Goal: Information Seeking & Learning: Learn about a topic

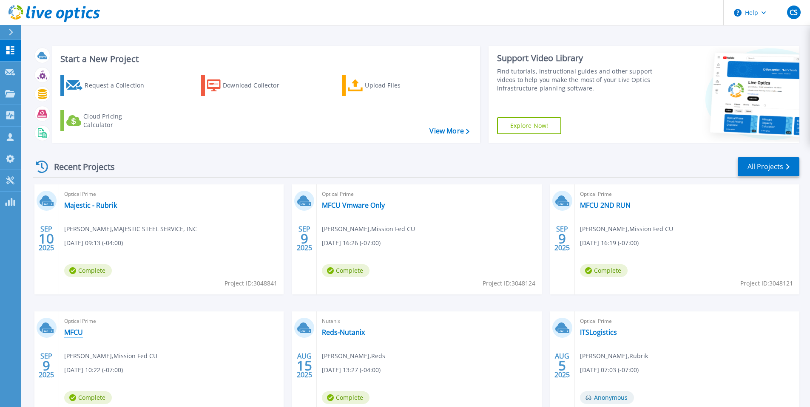
click at [73, 335] on link "MFCU" at bounding box center [73, 332] width 19 height 9
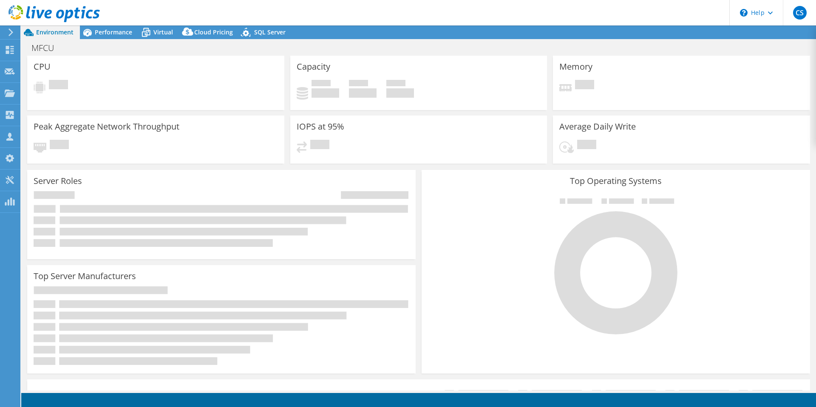
select select "USD"
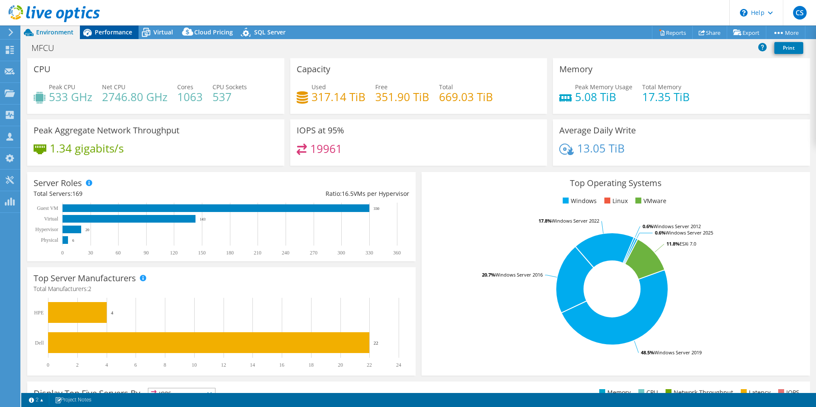
click at [114, 33] on span "Performance" at bounding box center [113, 32] width 37 height 8
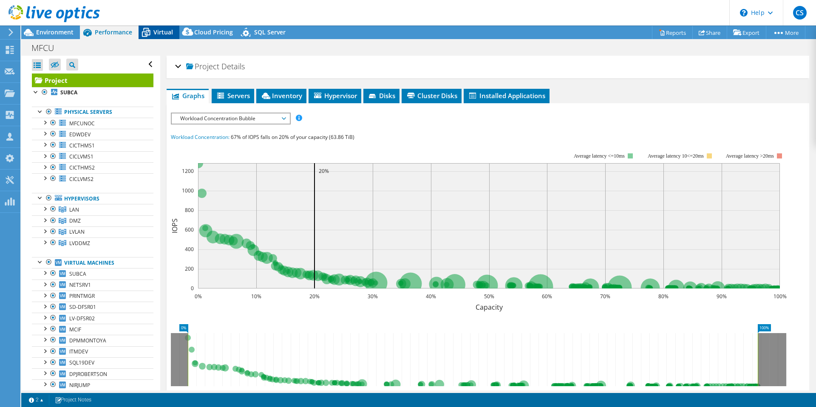
click at [169, 33] on span "Virtual" at bounding box center [163, 32] width 20 height 8
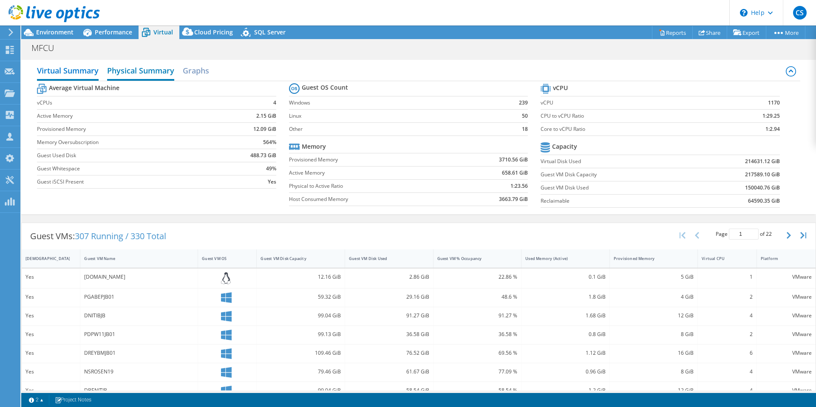
click at [146, 76] on h2 "Physical Summary" at bounding box center [140, 71] width 67 height 19
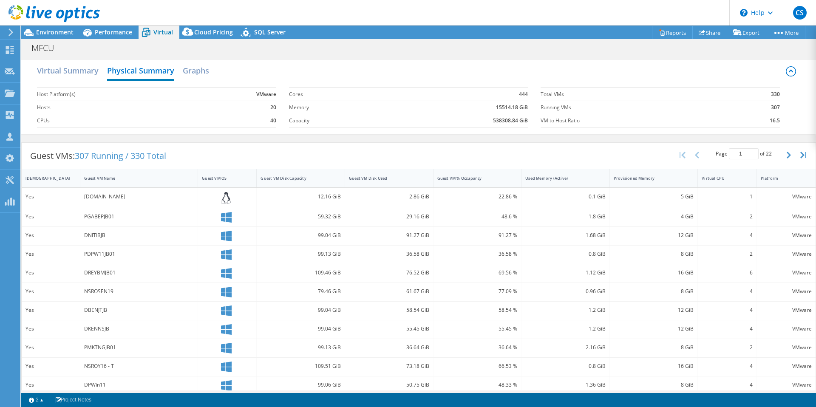
scroll to position [2, 0]
click at [74, 71] on h2 "Virtual Summary" at bounding box center [68, 69] width 62 height 19
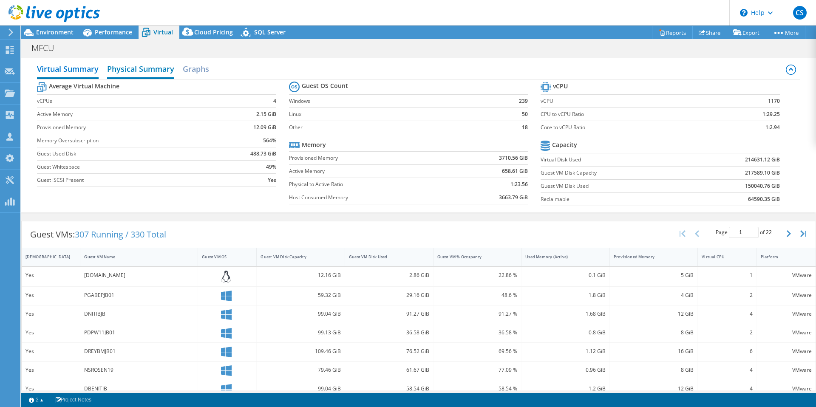
click at [152, 69] on h2 "Physical Summary" at bounding box center [140, 69] width 67 height 19
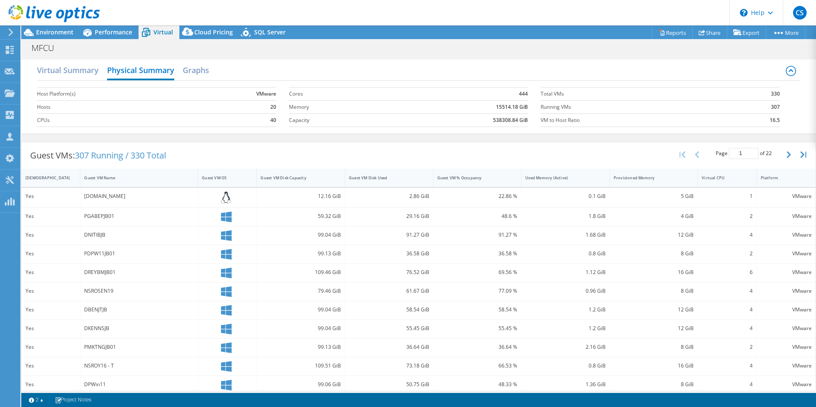
scroll to position [0, 0]
drag, startPoint x: 482, startPoint y: 121, endPoint x: 555, endPoint y: 121, distance: 73.6
click at [560, 116] on div "Host Platform(s) VMware Hosts 20 CPUs 40 Cores 444 Memory 15514.18 GiB Capacity…" at bounding box center [418, 106] width 763 height 51
click at [78, 69] on h2 "Virtual Summary" at bounding box center [68, 71] width 62 height 19
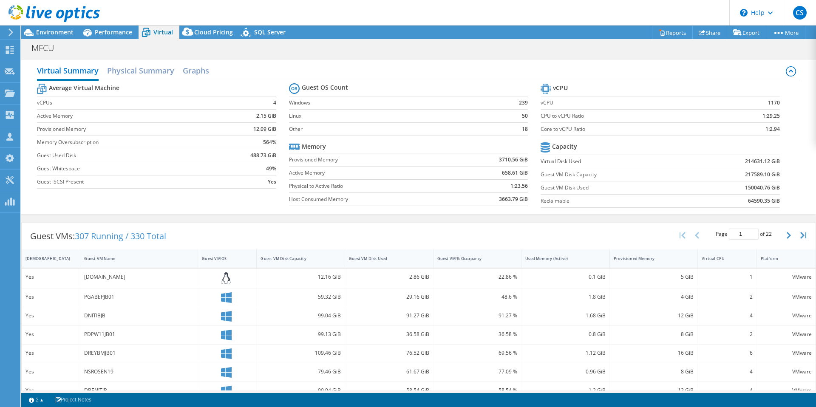
click at [121, 24] on header "CS Channel Partner cole salazar cole.salazar@rubrik.com Rubrik My Profile Log O…" at bounding box center [408, 13] width 816 height 26
click at [120, 31] on span "Performance" at bounding box center [113, 32] width 37 height 8
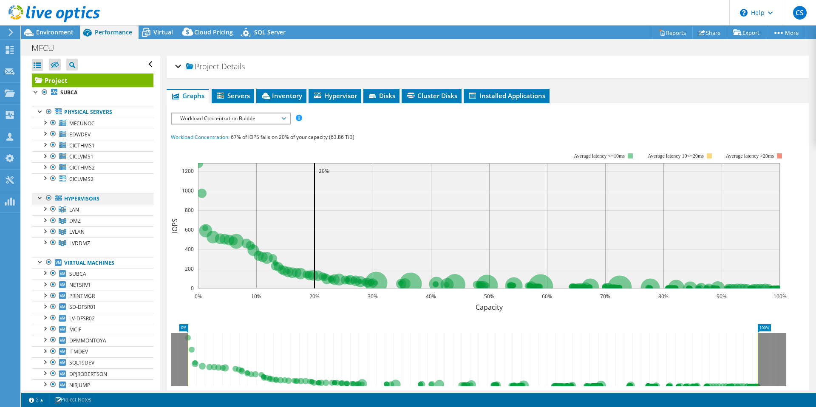
click at [85, 199] on link "Hypervisors" at bounding box center [93, 198] width 122 height 11
click at [63, 196] on link "Hypervisors" at bounding box center [93, 198] width 122 height 11
drag, startPoint x: 77, startPoint y: 213, endPoint x: 56, endPoint y: 213, distance: 21.3
click at [77, 213] on span "LAN" at bounding box center [74, 209] width 10 height 7
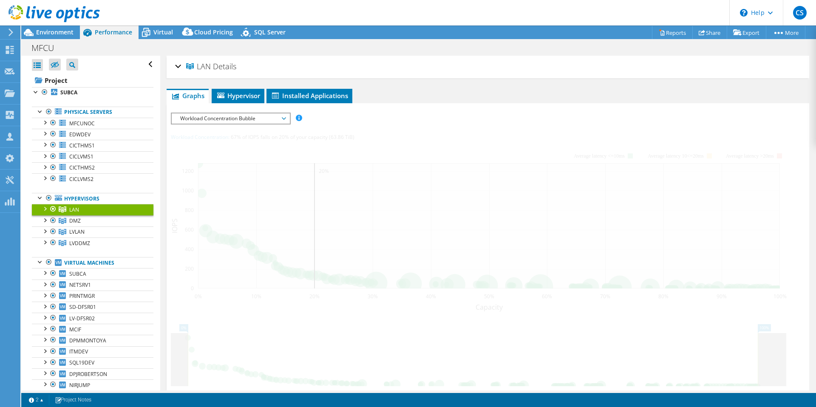
click at [48, 210] on div at bounding box center [44, 208] width 9 height 9
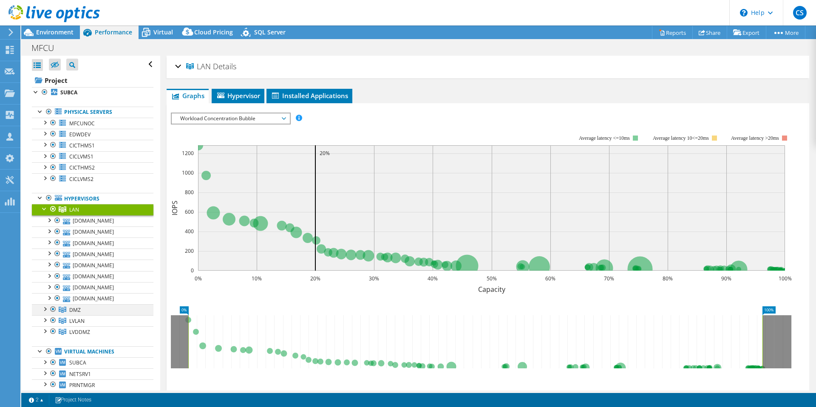
click at [45, 310] on div at bounding box center [44, 308] width 9 height 9
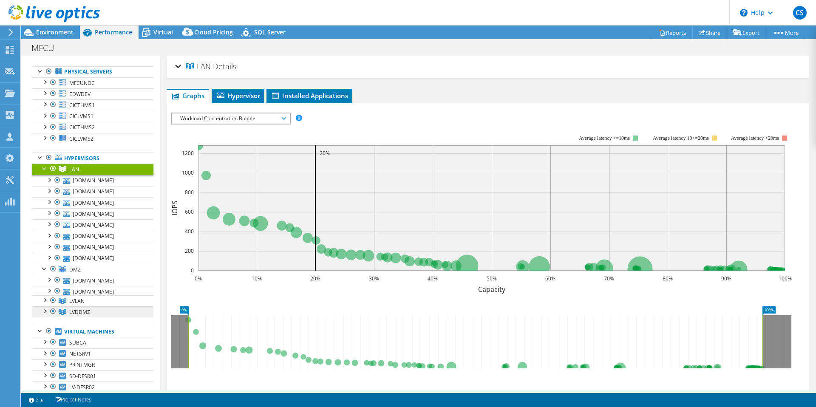
scroll to position [74, 0]
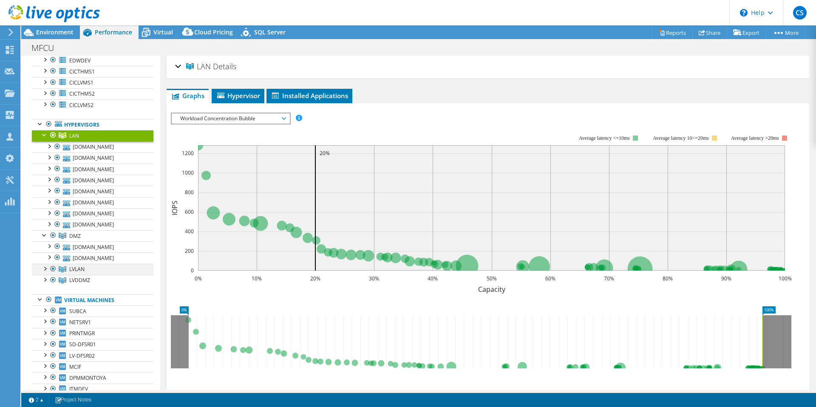
click at [45, 269] on div at bounding box center [44, 268] width 9 height 9
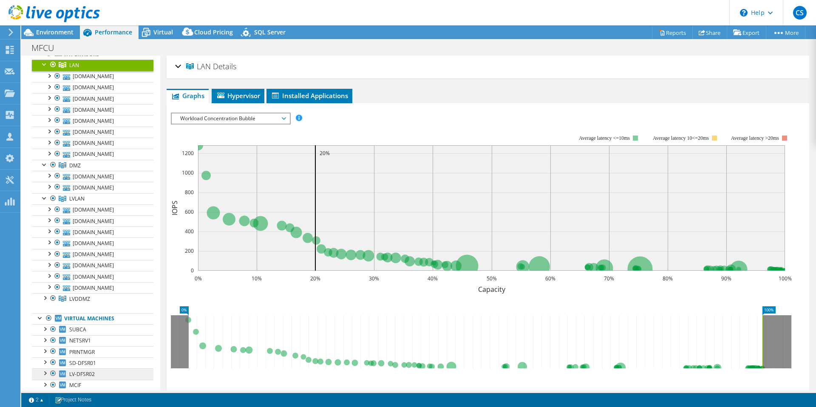
scroll to position [230, 0]
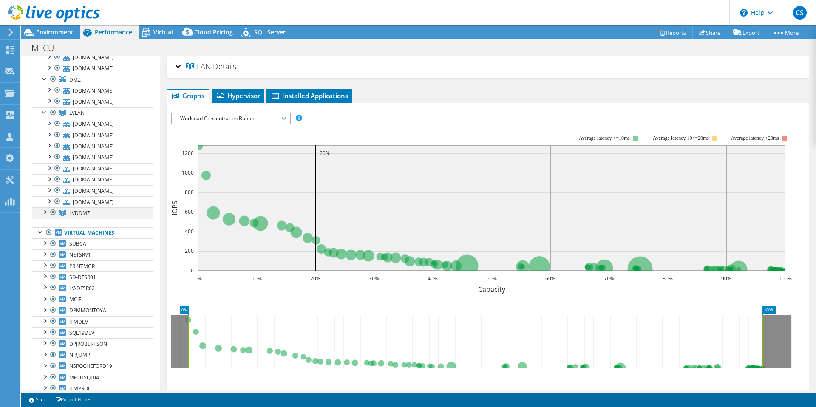
click at [45, 210] on div at bounding box center [44, 211] width 9 height 9
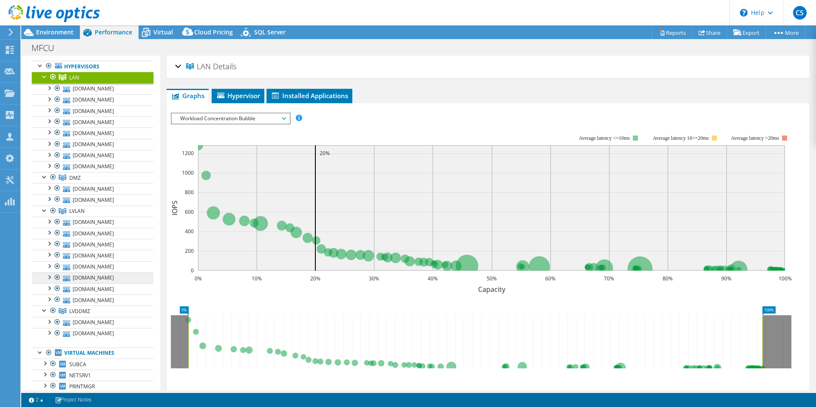
scroll to position [103, 0]
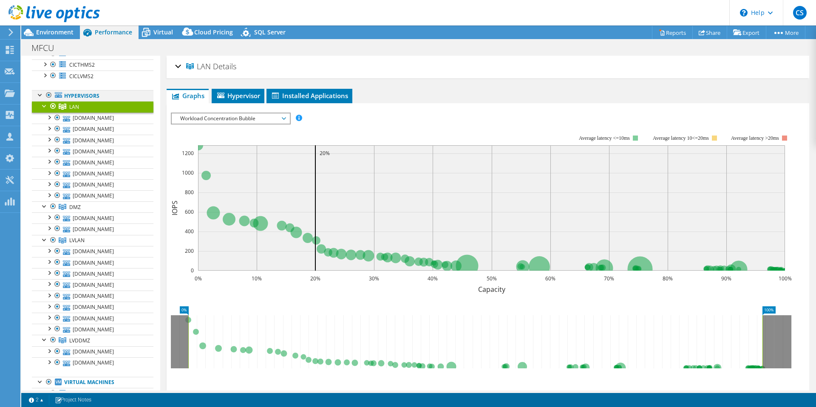
click at [49, 94] on div at bounding box center [49, 95] width 9 height 10
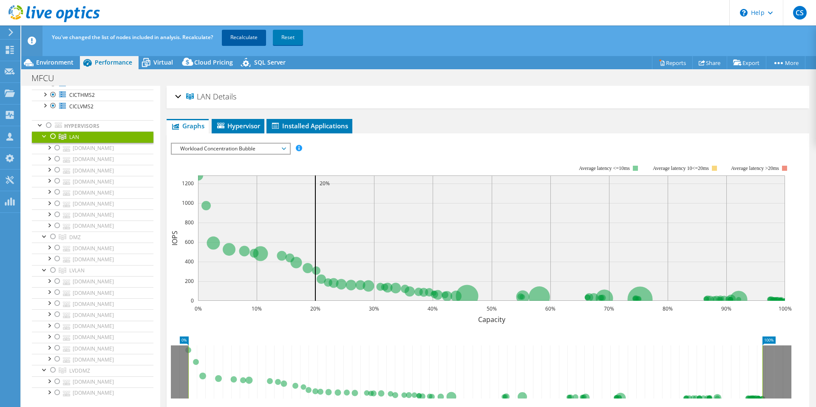
click at [245, 34] on link "Recalculate" at bounding box center [244, 37] width 44 height 15
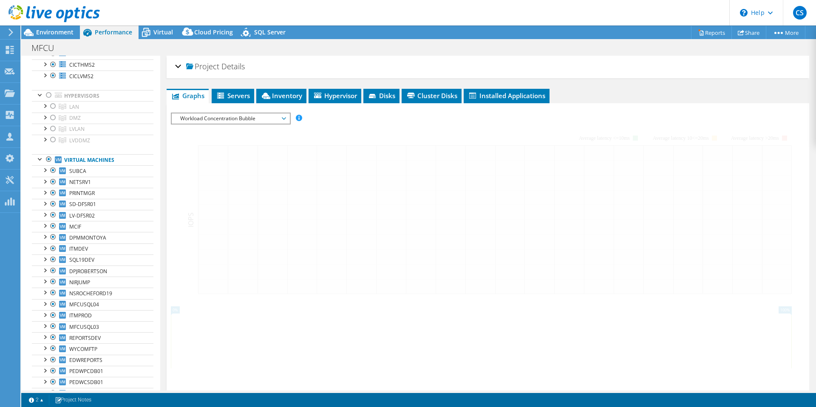
click at [146, 20] on header "CS Channel Partner cole salazar cole.salazar@rubrik.com Rubrik My Profile Log O…" at bounding box center [408, 13] width 816 height 26
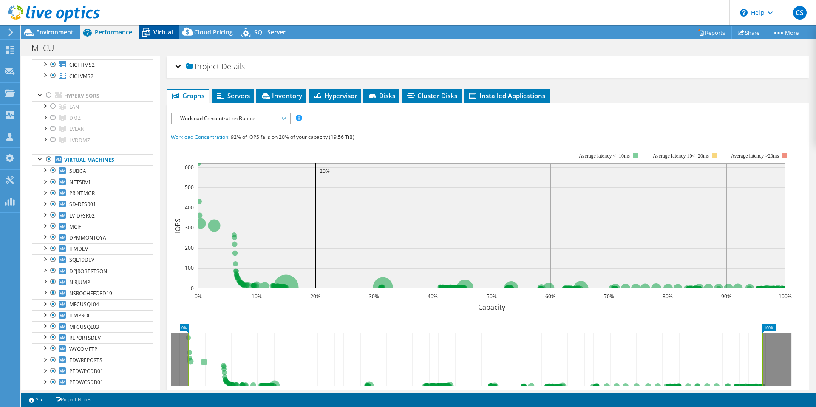
click at [160, 33] on span "Virtual" at bounding box center [163, 32] width 20 height 8
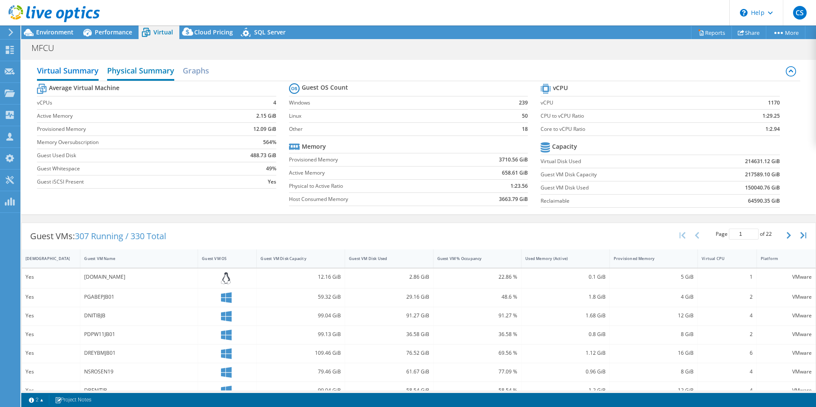
click at [129, 68] on h2 "Physical Summary" at bounding box center [140, 71] width 67 height 19
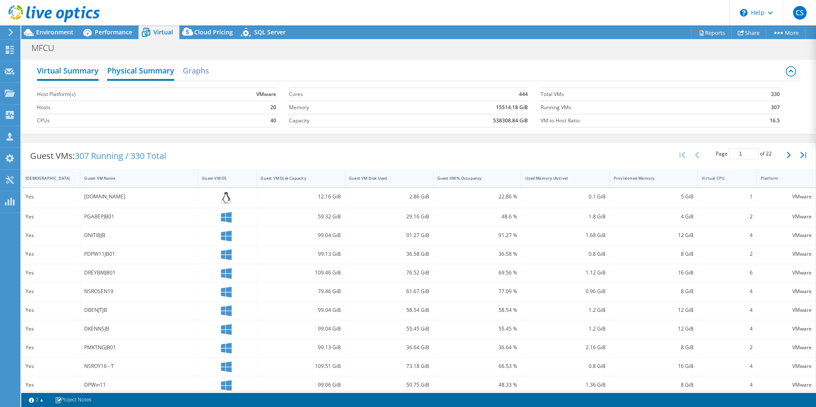
click at [80, 74] on h2 "Virtual Summary" at bounding box center [68, 71] width 62 height 19
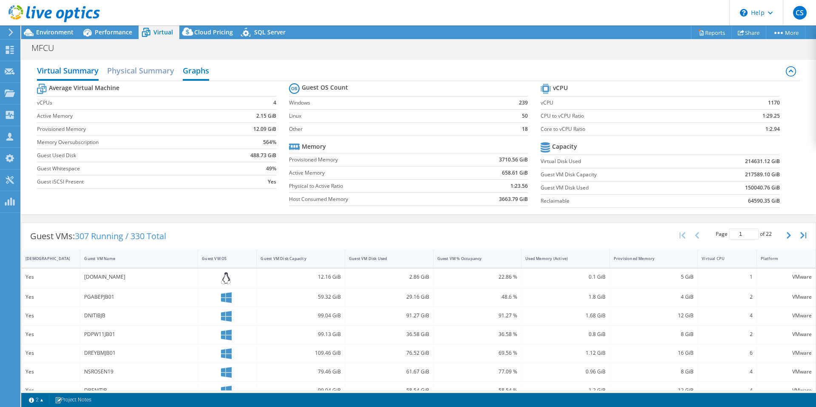
click at [202, 73] on h2 "Graphs" at bounding box center [196, 71] width 26 height 19
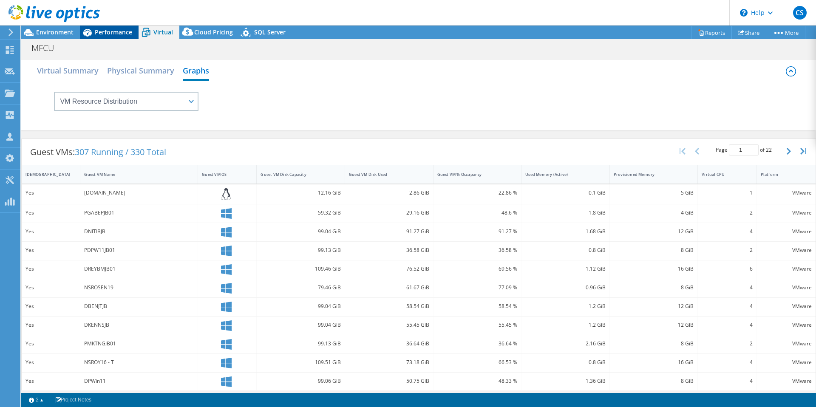
click at [106, 37] on div "Performance" at bounding box center [109, 33] width 59 height 14
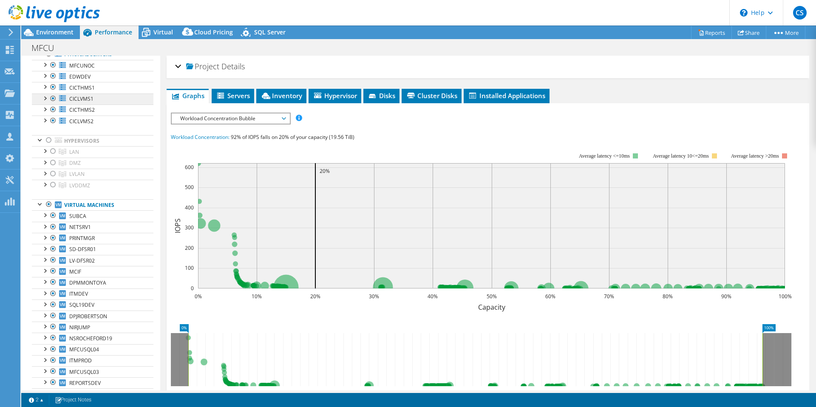
scroll to position [0, 0]
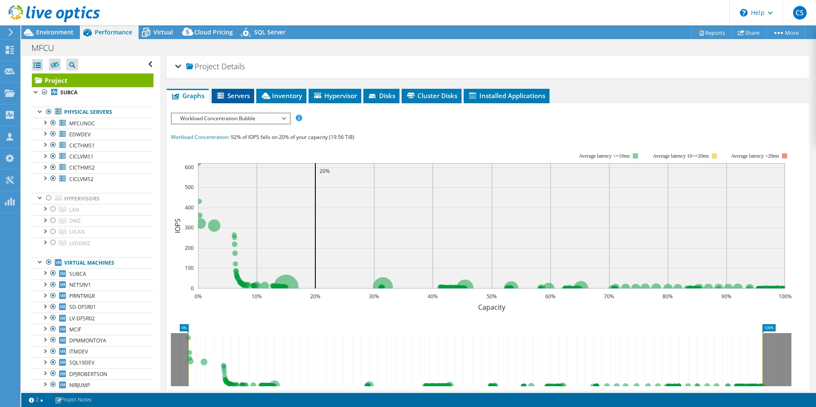
click at [228, 91] on span "Servers" at bounding box center [233, 95] width 34 height 9
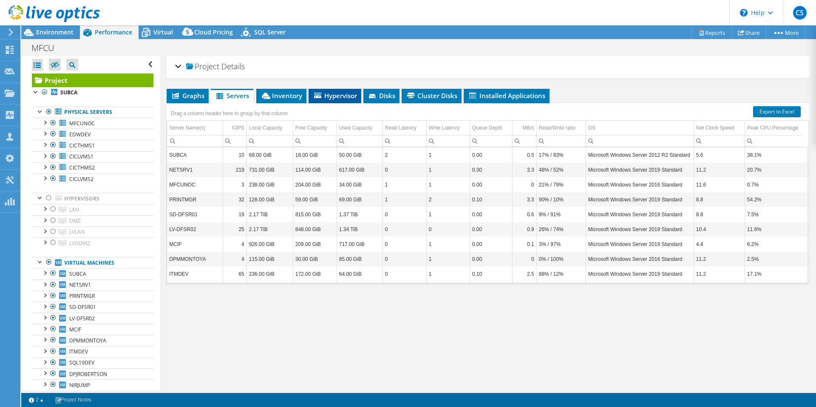
click at [341, 97] on span "Hypervisor" at bounding box center [335, 95] width 44 height 9
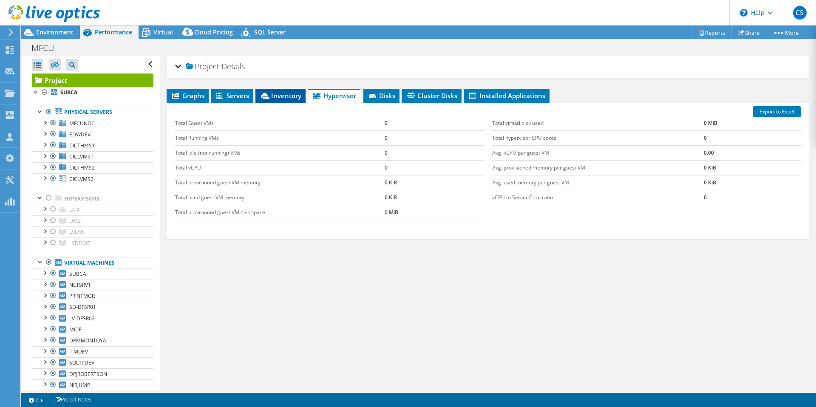
click at [278, 93] on span "Inventory" at bounding box center [281, 95] width 42 height 9
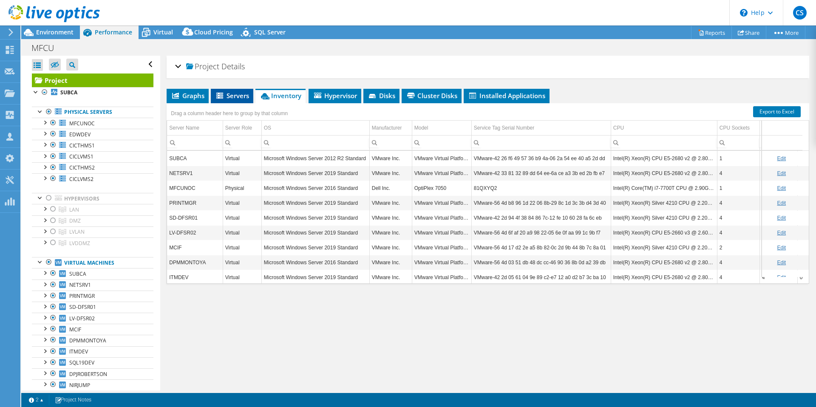
drag, startPoint x: 233, startPoint y: 90, endPoint x: 237, endPoint y: 94, distance: 5.7
click at [233, 91] on li "Servers" at bounding box center [232, 96] width 43 height 14
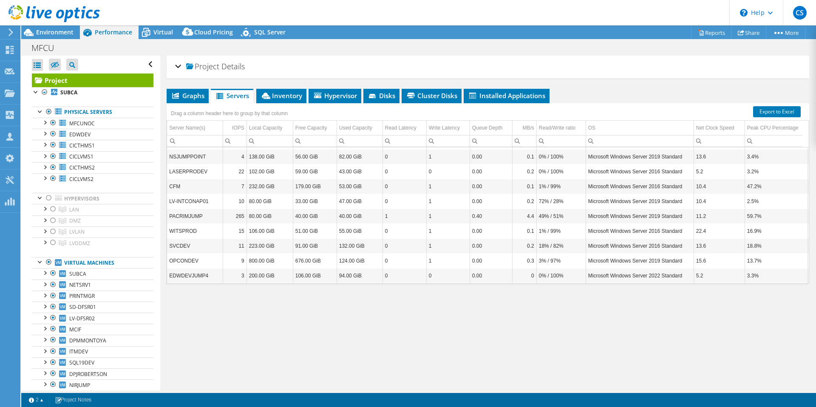
scroll to position [1176, 0]
click at [710, 32] on link "Reports" at bounding box center [711, 32] width 41 height 13
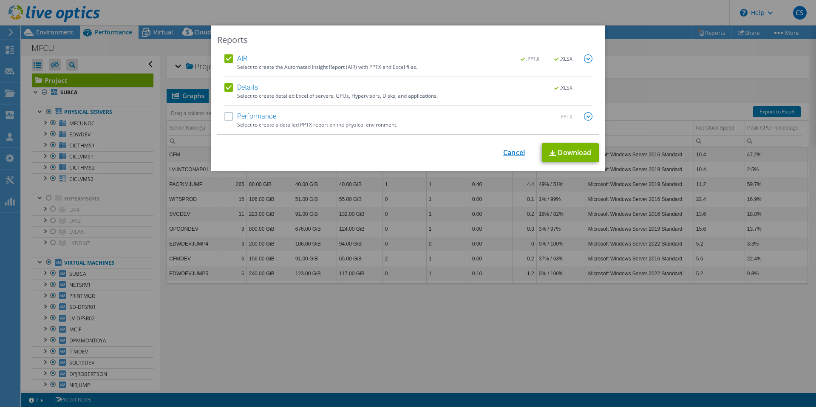
click at [509, 153] on link "Cancel" at bounding box center [514, 153] width 22 height 8
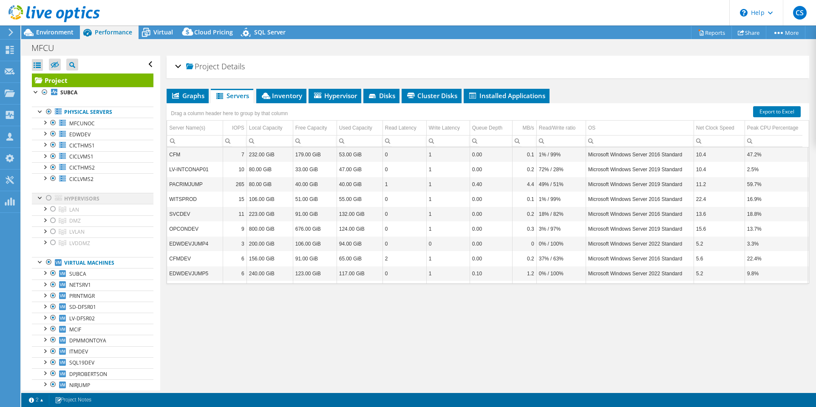
click at [50, 199] on div at bounding box center [49, 198] width 9 height 10
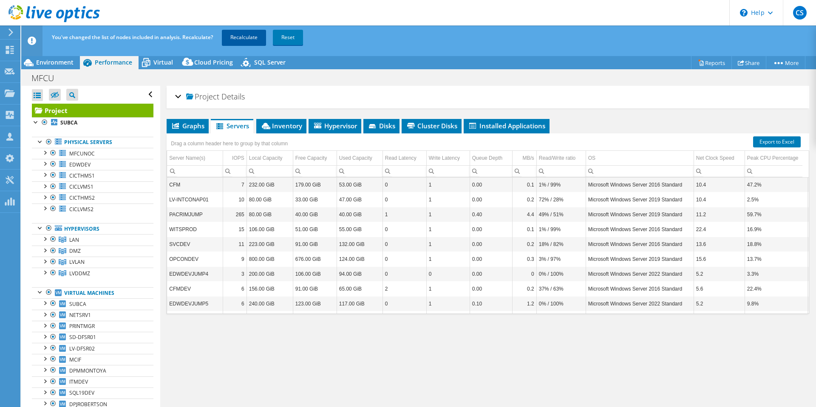
click at [237, 38] on link "Recalculate" at bounding box center [244, 37] width 44 height 15
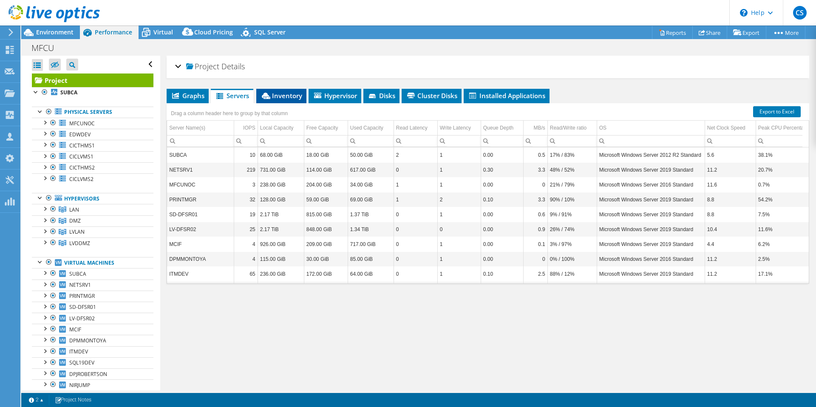
click at [281, 99] on span "Inventory" at bounding box center [282, 95] width 42 height 9
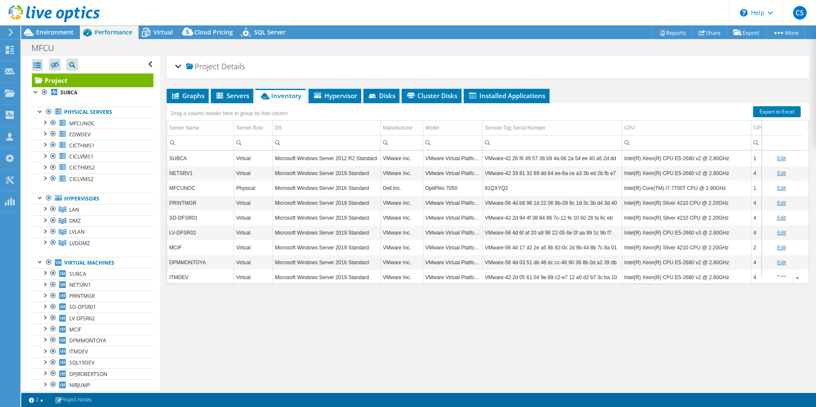
click at [333, 103] on div "Drag a column header here to group by that column" at bounding box center [488, 108] width 643 height 11
click at [334, 100] on li "Hypervisor" at bounding box center [335, 96] width 53 height 14
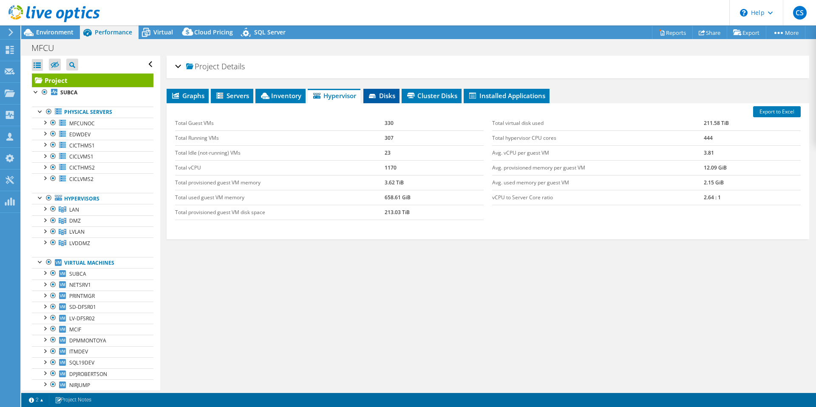
click at [378, 100] on li "Disks" at bounding box center [382, 96] width 36 height 14
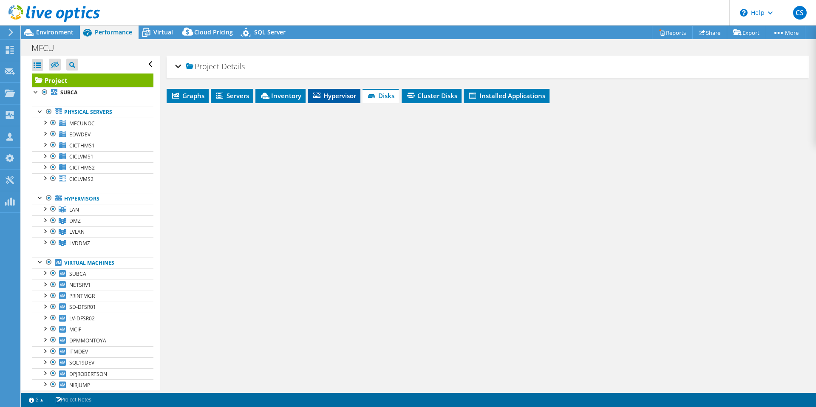
click at [321, 97] on span "Hypervisor" at bounding box center [334, 95] width 44 height 9
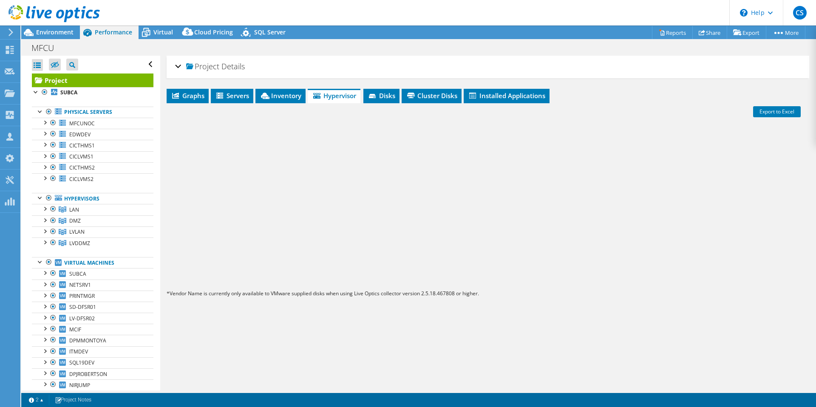
click at [382, 235] on div at bounding box center [488, 193] width 643 height 181
click at [281, 103] on div at bounding box center [488, 193] width 643 height 181
click at [281, 99] on span "Inventory" at bounding box center [281, 95] width 42 height 9
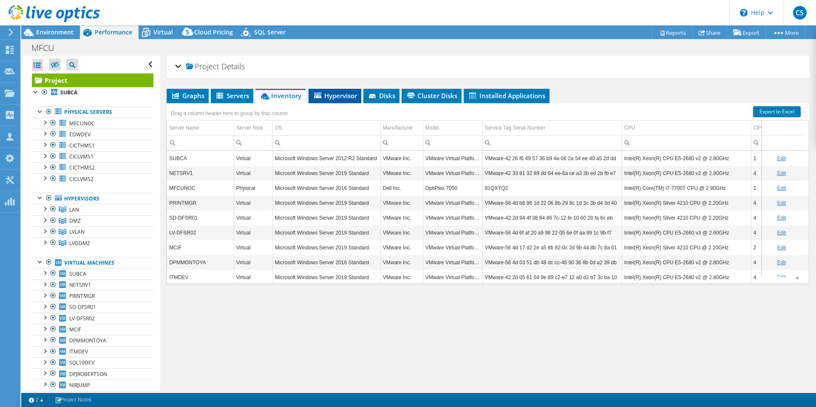
click at [333, 95] on span "Hypervisor" at bounding box center [335, 95] width 44 height 9
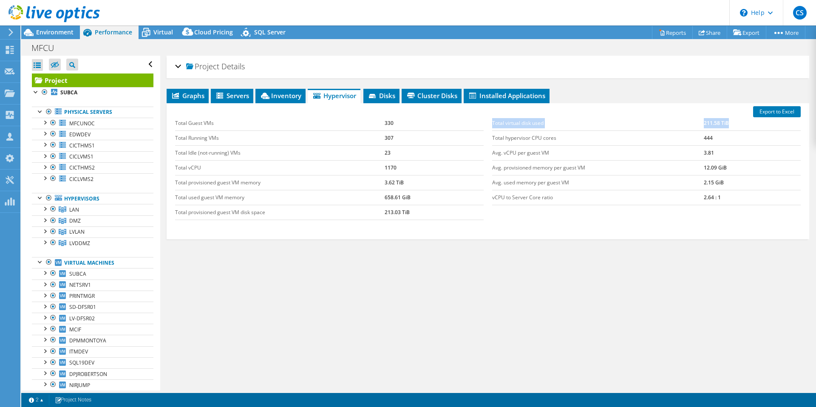
drag, startPoint x: 490, startPoint y: 124, endPoint x: 730, endPoint y: 125, distance: 240.2
click at [730, 125] on tr "Total virtual disk used 211.58 TiB" at bounding box center [646, 123] width 309 height 15
click at [14, 48] on icon at bounding box center [10, 50] width 10 height 8
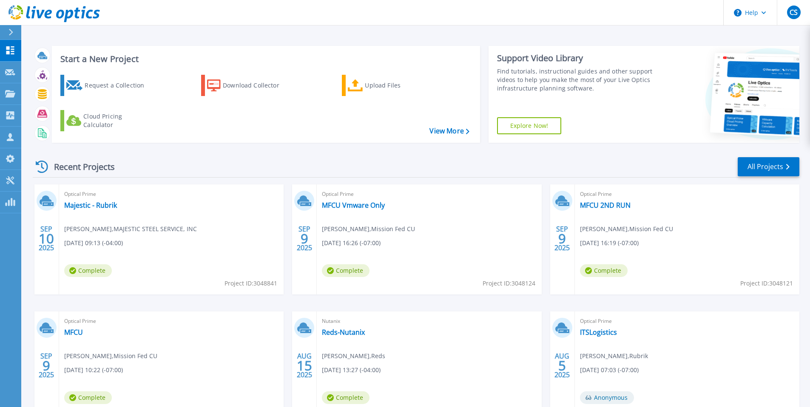
click at [358, 199] on div "Optical Prime MFCU Vmware Only Andrew Phung , Mission Fed CU 09/09/2025, 16:26 …" at bounding box center [429, 240] width 224 height 110
click at [359, 208] on link "MFCU Vmware Only" at bounding box center [353, 205] width 63 height 9
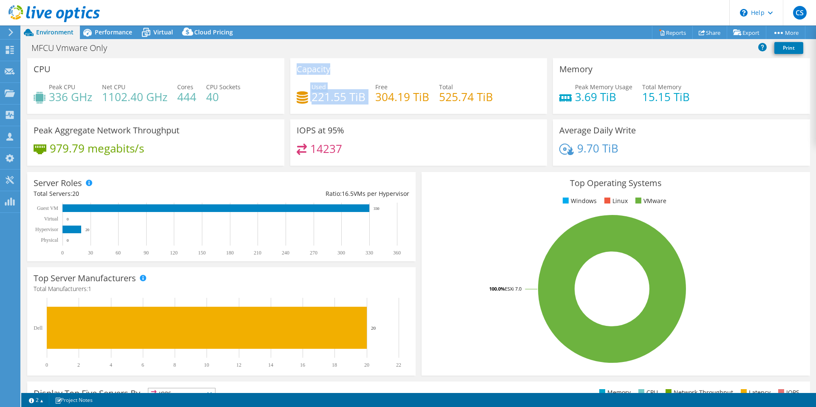
drag, startPoint x: 355, startPoint y: 97, endPoint x: 386, endPoint y: 97, distance: 31.5
click at [281, 98] on div "CPU Peak CPU 336 GHz Net CPU 1102.40 GHz Cores 444 CPU Sockets 40 Capacity Used…" at bounding box center [418, 114] width 789 height 113
drag, startPoint x: 506, startPoint y: 96, endPoint x: 346, endPoint y: 96, distance: 160.3
click at [374, 96] on div "Used 221.55 TiB Free 304.19 TiB Total 525.74 TiB" at bounding box center [419, 96] width 244 height 28
drag, startPoint x: 126, startPoint y: 40, endPoint x: 122, endPoint y: 35, distance: 6.6
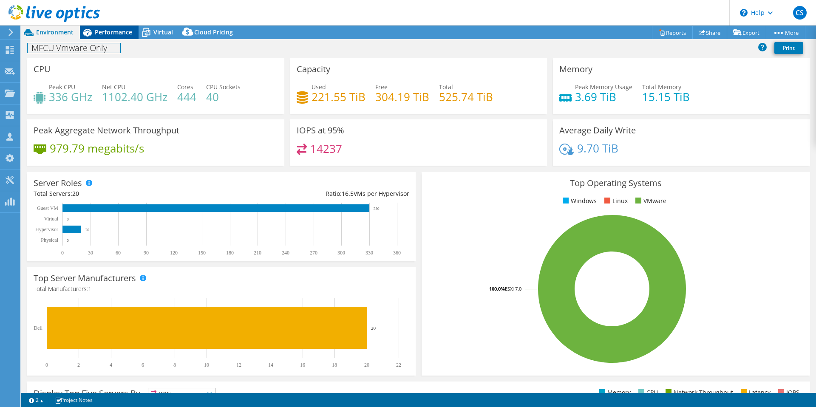
click at [126, 40] on div "MFCU Vmware Only Print" at bounding box center [418, 48] width 795 height 16
click at [122, 35] on span "Performance" at bounding box center [113, 32] width 37 height 8
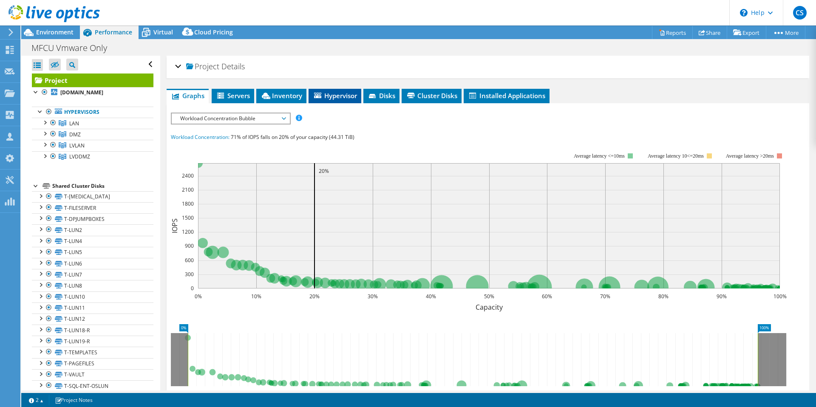
click at [346, 100] on li "Hypervisor" at bounding box center [335, 96] width 53 height 14
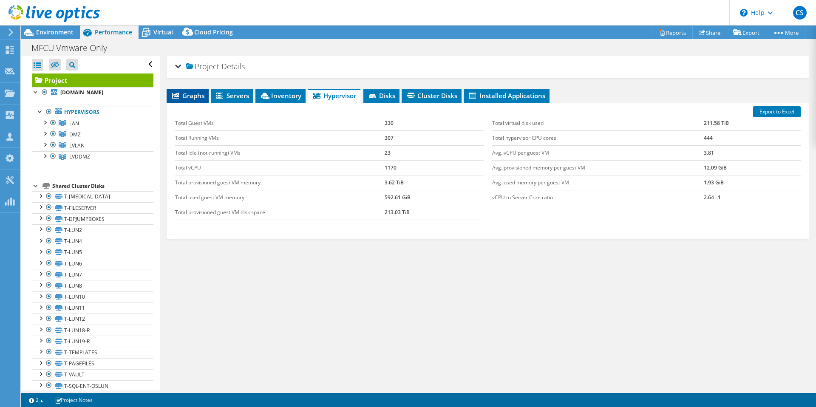
click at [191, 101] on li "Graphs" at bounding box center [188, 96] width 42 height 14
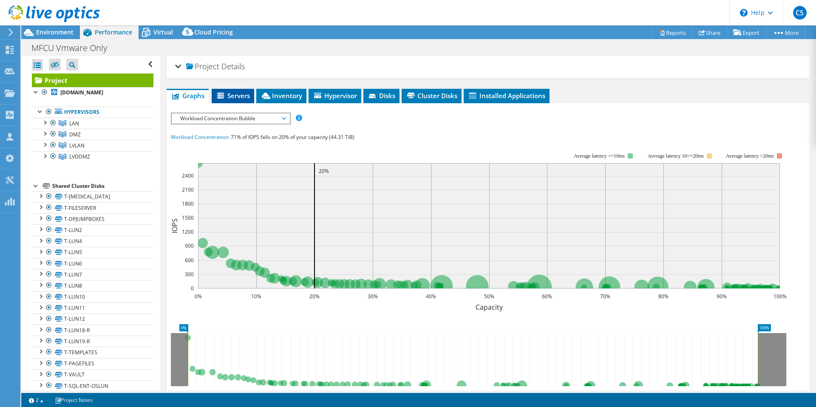
click at [231, 94] on span "Servers" at bounding box center [233, 95] width 34 height 9
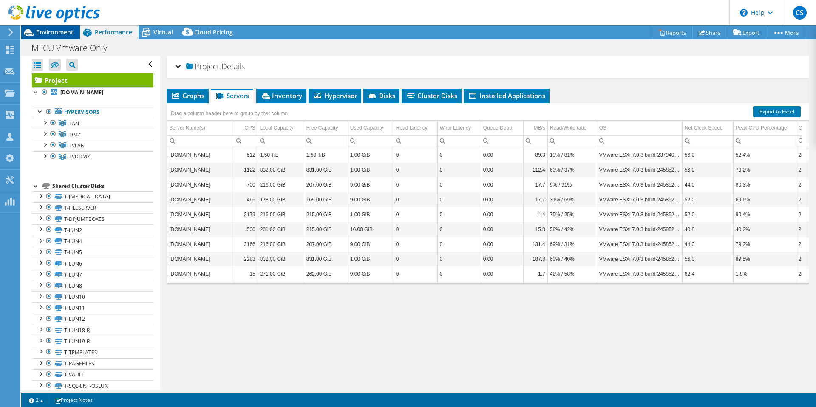
click at [42, 29] on span "Environment" at bounding box center [54, 32] width 37 height 8
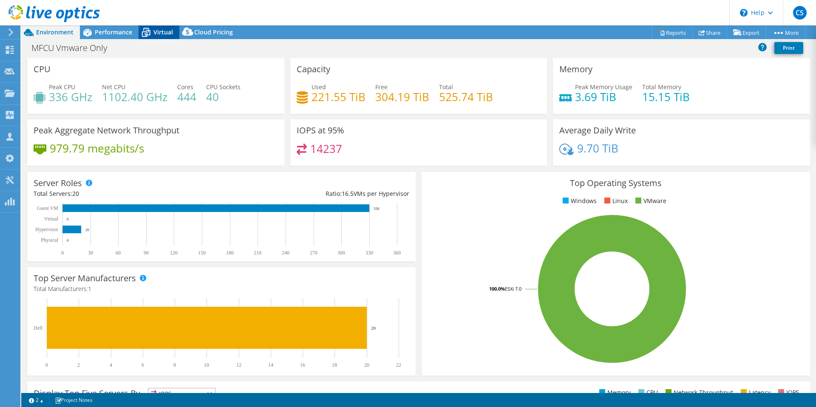
click at [145, 32] on icon at bounding box center [146, 32] width 15 height 15
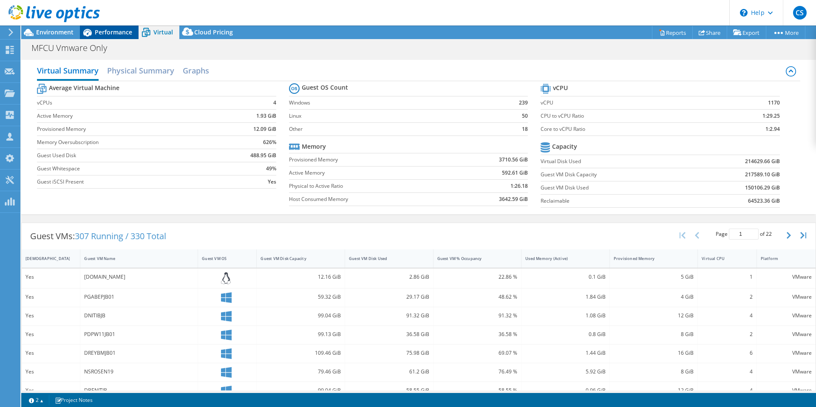
click at [100, 31] on span "Performance" at bounding box center [113, 32] width 37 height 8
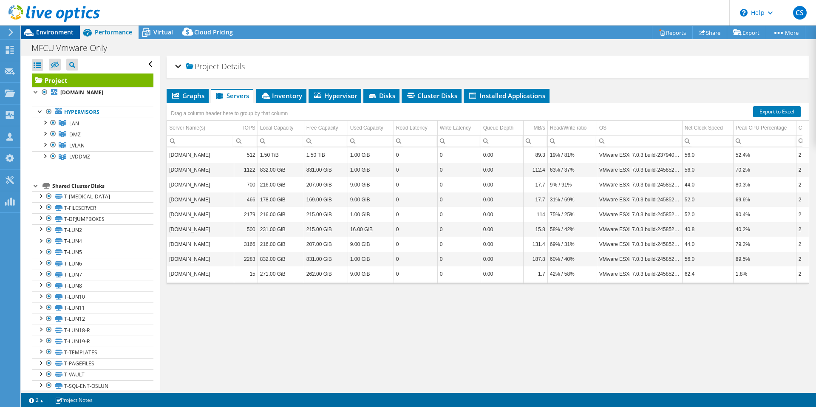
click at [59, 29] on span "Environment" at bounding box center [54, 32] width 37 height 8
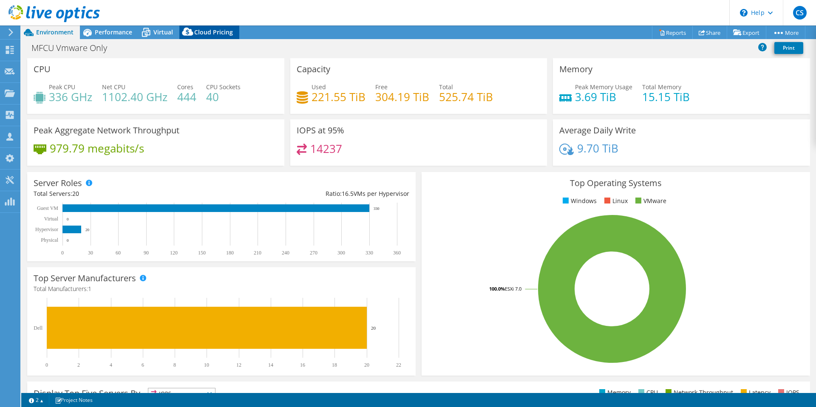
click at [199, 31] on span "Cloud Pricing" at bounding box center [213, 32] width 39 height 8
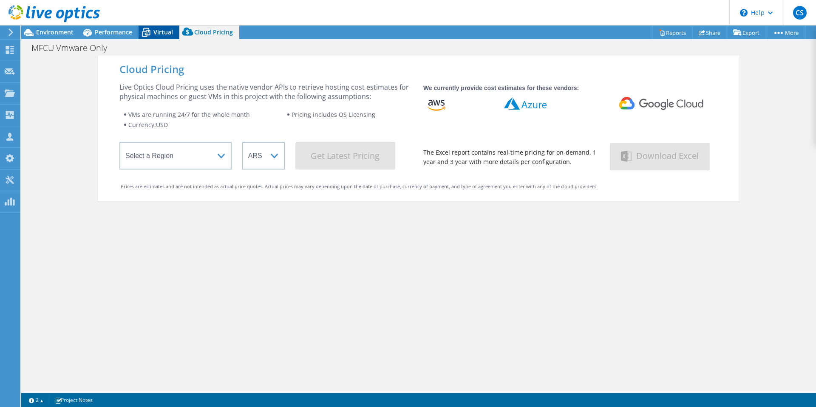
click at [146, 29] on icon at bounding box center [146, 32] width 15 height 15
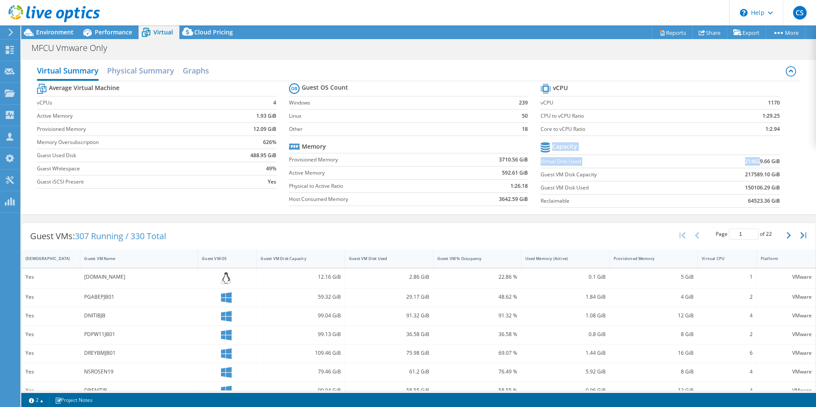
drag, startPoint x: 688, startPoint y: 164, endPoint x: 791, endPoint y: 176, distance: 104.0
click at [769, 169] on div "Average Virtual Machine vCPUs 4 Active Memory 1.93 GiB Provisioned Memory 12.09…" at bounding box center [418, 146] width 763 height 131
drag, startPoint x: 791, startPoint y: 162, endPoint x: 711, endPoint y: 168, distance: 80.2
click at [714, 168] on div "Average Virtual Machine vCPUs 4 Active Memory 1.93 GiB Provisioned Memory 12.09…" at bounding box center [418, 146] width 763 height 131
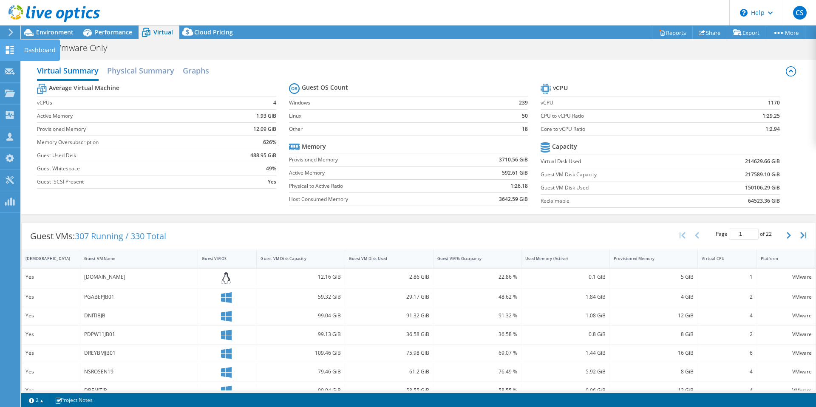
click at [49, 51] on div "Dashboard" at bounding box center [40, 50] width 40 height 21
click at [30, 47] on div "Dashboard" at bounding box center [40, 50] width 40 height 21
click at [33, 51] on div "Dashboard" at bounding box center [40, 50] width 40 height 21
click at [401, 37] on div "Project Actions Project Actions Reports Share Export vSAN ReadyNode Sizer" at bounding box center [418, 33] width 795 height 14
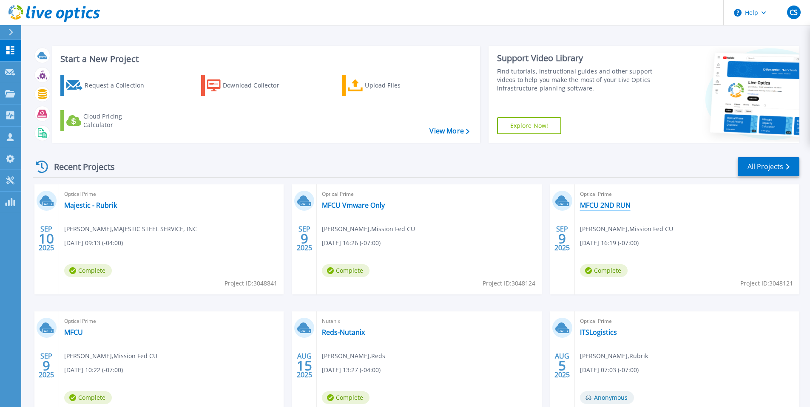
click at [625, 207] on link "MFCU 2ND RUN" at bounding box center [605, 205] width 51 height 9
click at [89, 338] on div "Optical Prime MFCU Andrew Phung , Mission Fed CU 09/09/2025, 10:22 (-07:00) Com…" at bounding box center [171, 367] width 224 height 110
click at [84, 338] on div "Optical Prime MFCU Andrew Phung , Mission Fed CU 09/09/2025, 10:22 (-07:00) Com…" at bounding box center [171, 367] width 224 height 110
click at [79, 335] on link "MFCU" at bounding box center [73, 332] width 19 height 9
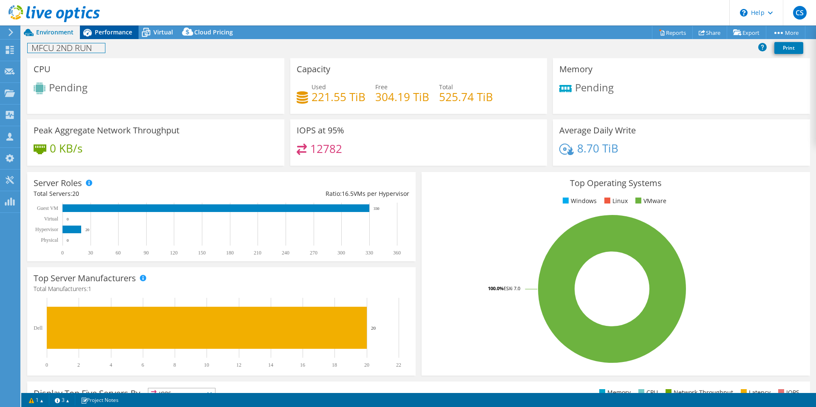
click at [110, 39] on div "MFCU 2ND RUN Print" at bounding box center [418, 48] width 795 height 19
click at [111, 37] on div "Performance" at bounding box center [109, 33] width 59 height 14
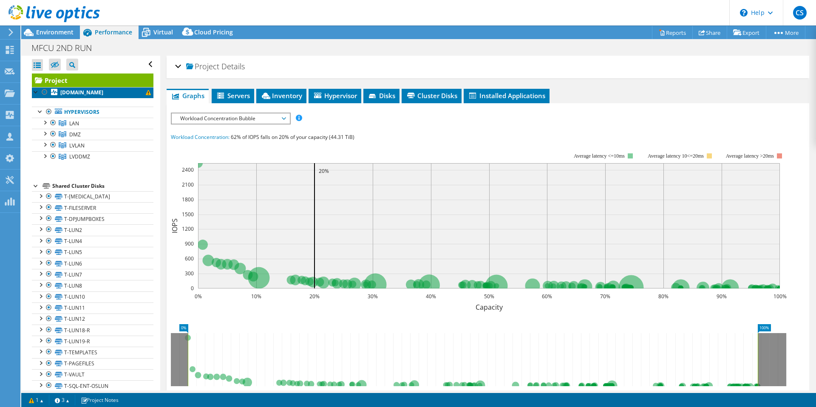
drag, startPoint x: 142, startPoint y: 94, endPoint x: 108, endPoint y: 100, distance: 35.0
click at [146, 94] on span at bounding box center [148, 92] width 5 height 5
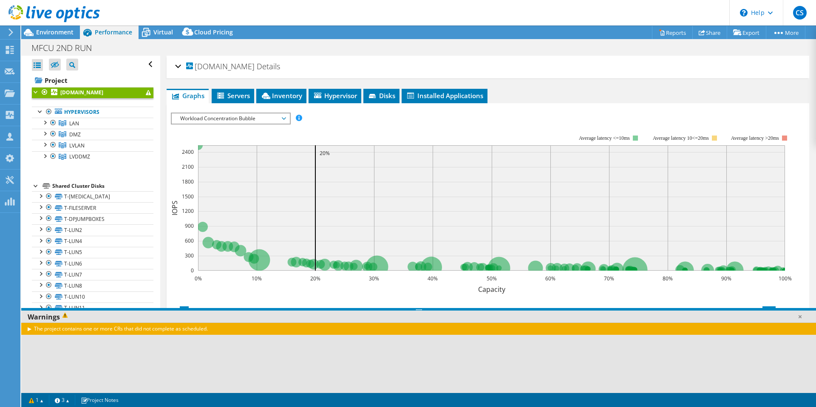
click at [37, 94] on div at bounding box center [36, 91] width 9 height 9
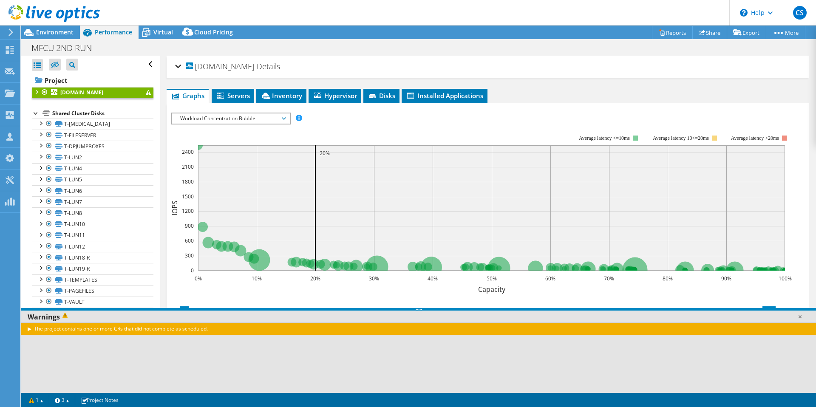
click at [37, 94] on div at bounding box center [36, 91] width 9 height 9
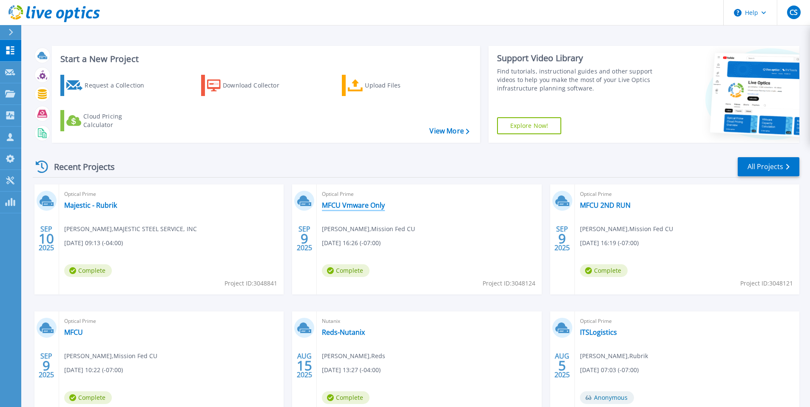
click at [334, 205] on link "MFCU Vmware Only" at bounding box center [353, 205] width 63 height 9
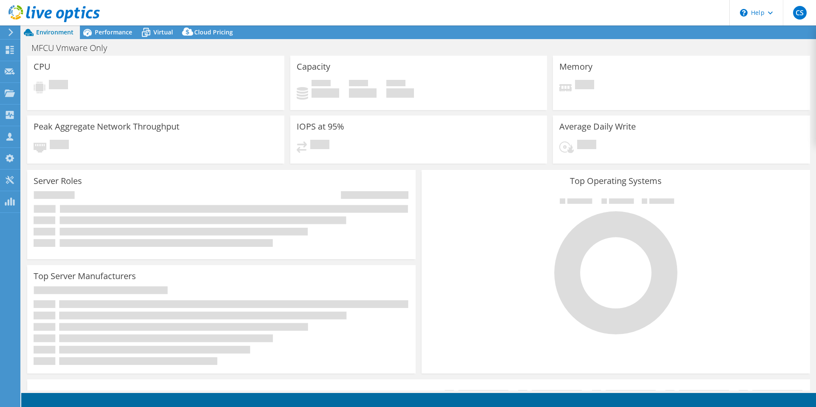
select select "USD"
